Goal: Task Accomplishment & Management: Manage account settings

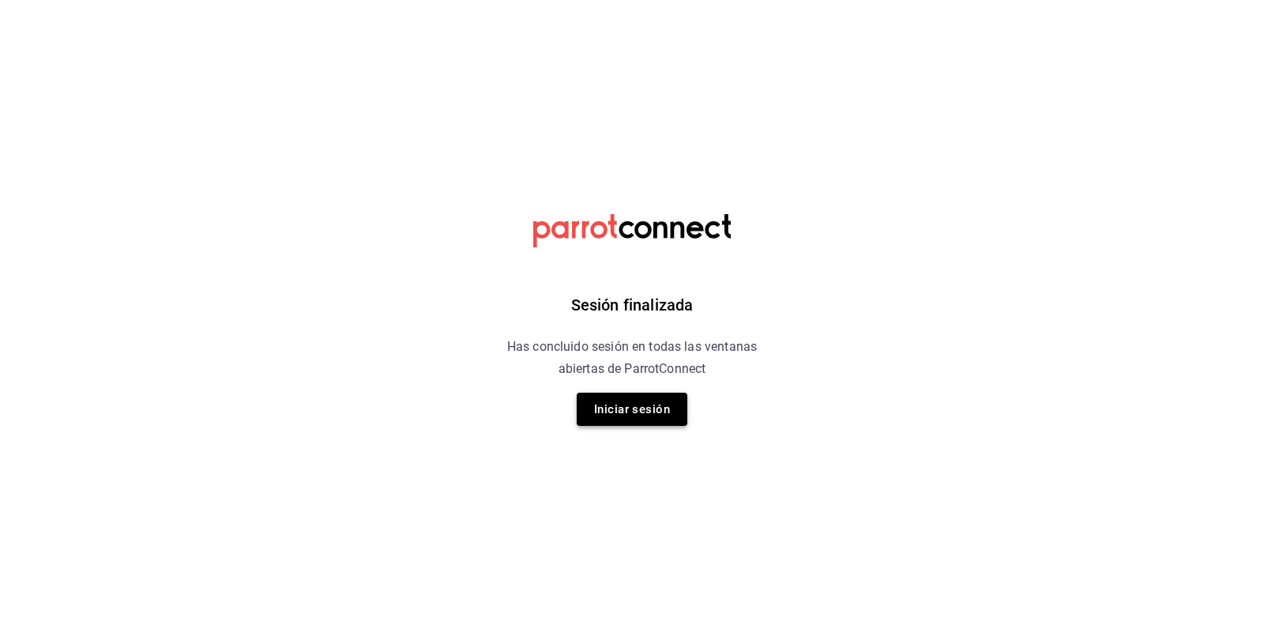
click at [607, 416] on button "Iniciar sesión" at bounding box center [632, 409] width 111 height 33
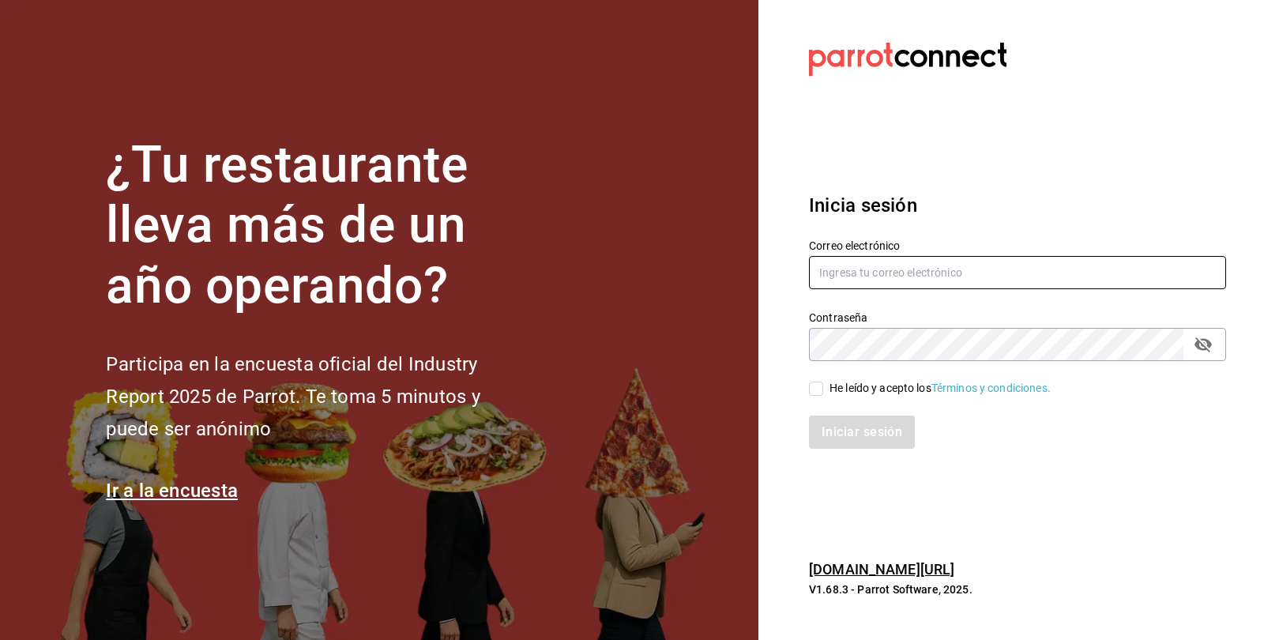
type input "[EMAIL_ADDRESS][DOMAIN_NAME]"
click at [810, 393] on input "He leído y acepto los Términos y condiciones." at bounding box center [816, 389] width 14 height 14
checkbox input "true"
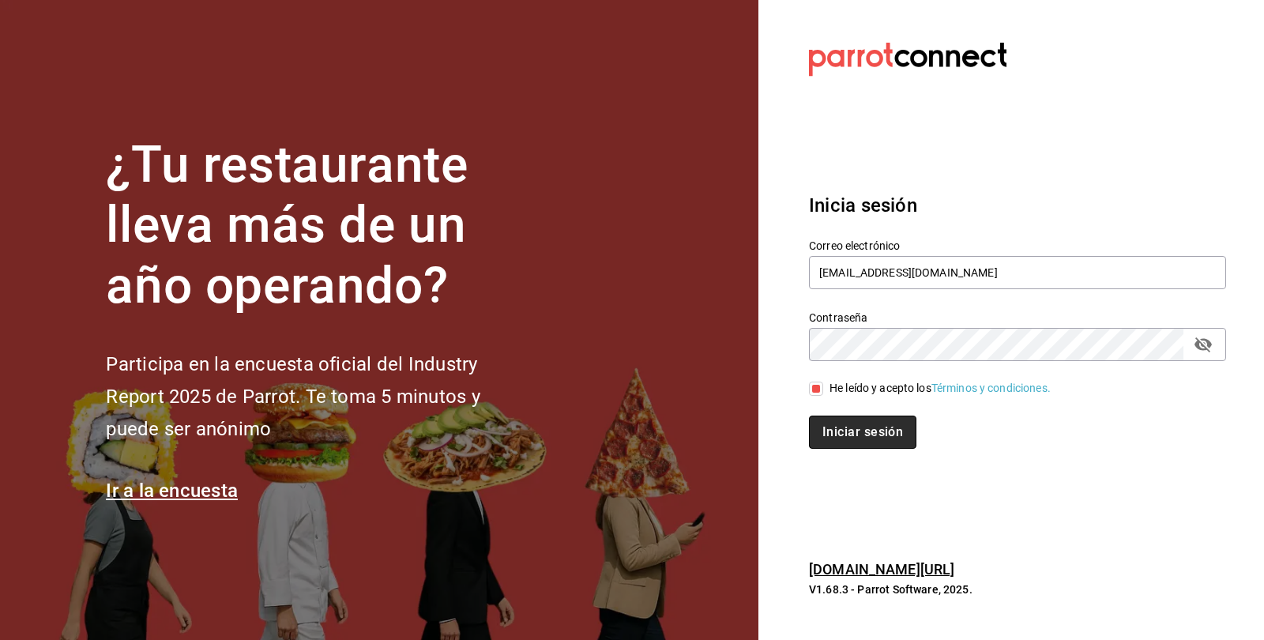
click at [855, 439] on button "Iniciar sesión" at bounding box center [862, 432] width 107 height 33
